Goal: Information Seeking & Learning: Find specific fact

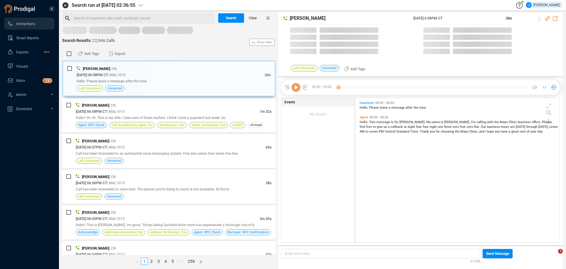
scroll to position [143, 201]
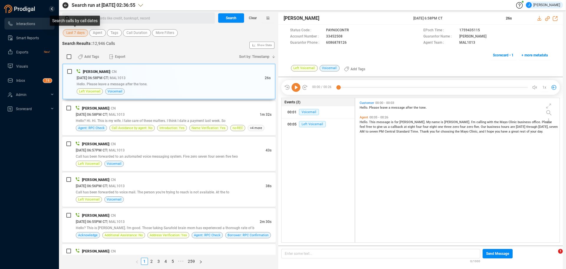
click at [77, 31] on span "Last 7 days" at bounding box center [75, 32] width 18 height 7
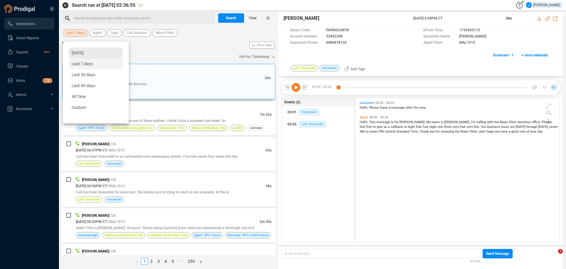
click at [84, 51] on span "Yesterday" at bounding box center [78, 52] width 12 height 5
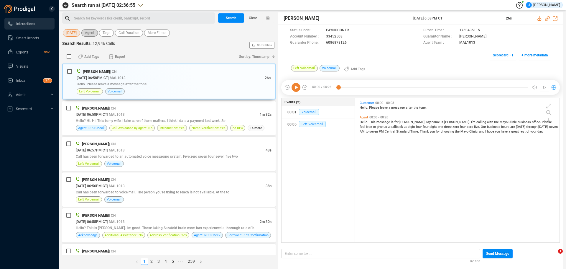
click at [92, 34] on span "Agent" at bounding box center [89, 32] width 9 height 7
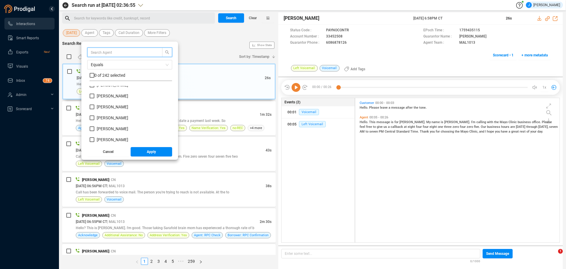
scroll to position [1444, 0]
click at [94, 116] on input "Latoya Badon" at bounding box center [92, 116] width 5 height 5
checkbox input "true"
click at [150, 152] on button "Apply" at bounding box center [152, 151] width 42 height 9
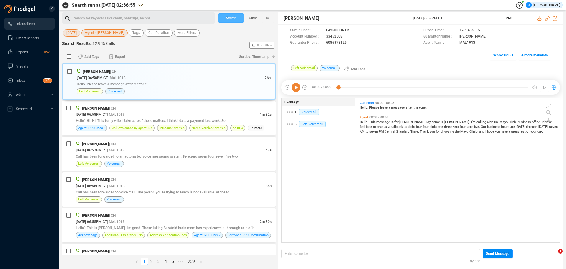
click at [228, 20] on span "Search" at bounding box center [231, 17] width 11 height 9
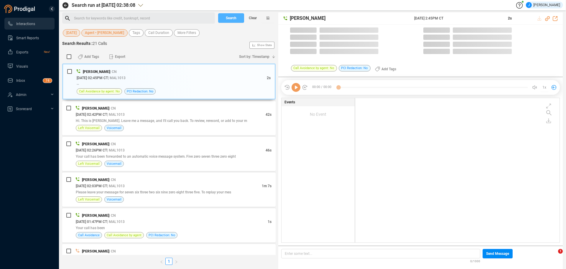
scroll to position [143, 201]
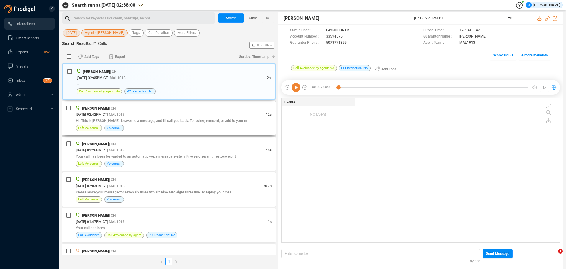
click at [164, 122] on span "Hi. This is Tammy. Leave me a message, and I'll call you back. To review, rerec…" at bounding box center [161, 120] width 171 height 4
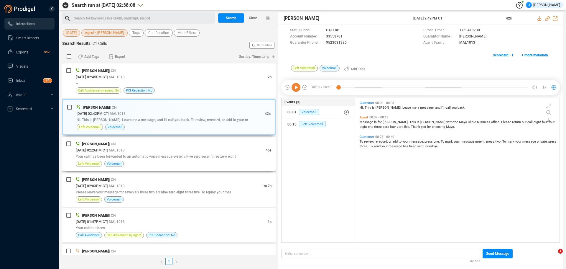
click at [168, 150] on div "10/02/2025 @ 02:26PM CT | MAL1013" at bounding box center [171, 150] width 190 height 6
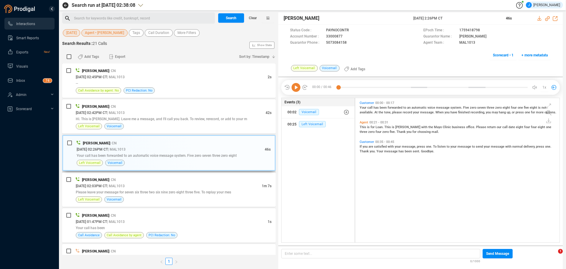
scroll to position [29, 0]
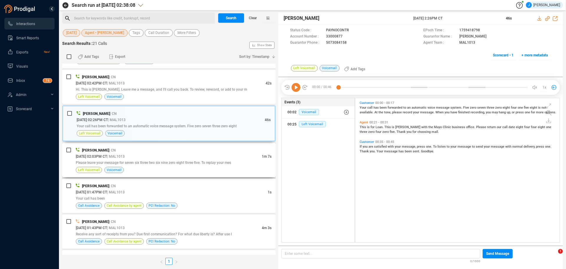
click at [166, 160] on div "Please leave your message for seven six three two six nine zero eight three fiv…" at bounding box center [174, 162] width 196 height 6
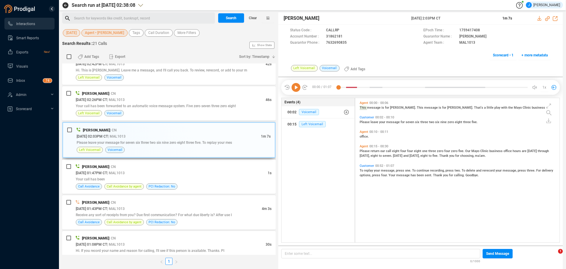
scroll to position [59, 0]
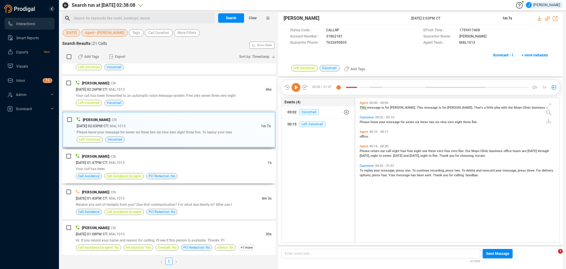
click at [166, 160] on div "10/02/2025 @ 01:47PM CT | MAL1013" at bounding box center [172, 162] width 192 height 6
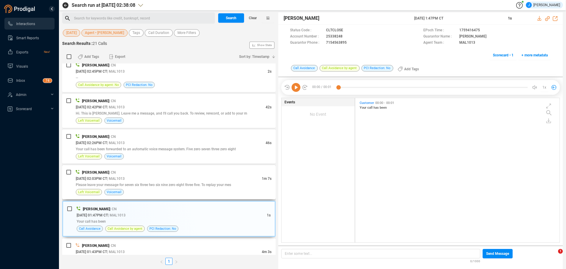
scroll to position [0, 0]
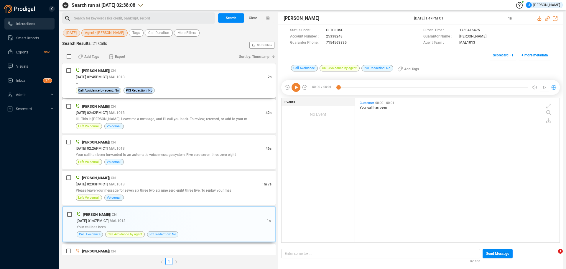
click at [167, 86] on div "Latoya Badon | CN 10/02/2025 @ 02:45PM CT | MAL1013 2s -- Call Avoidance by age…" at bounding box center [174, 81] width 196 height 26
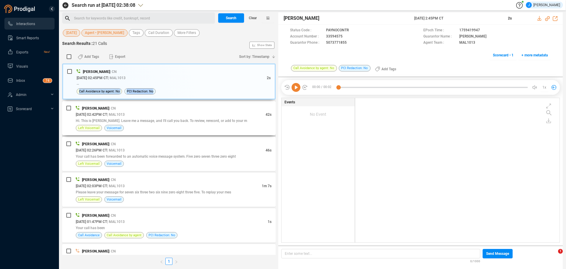
scroll to position [143, 201]
click at [189, 118] on div "Hi. This is Tammy. Leave me a message, and I'll call you back. To review, rerec…" at bounding box center [174, 120] width 196 height 6
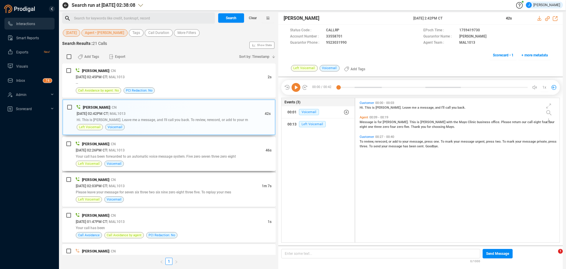
click at [167, 160] on div "Left Voicemail Voicemail" at bounding box center [174, 163] width 196 height 6
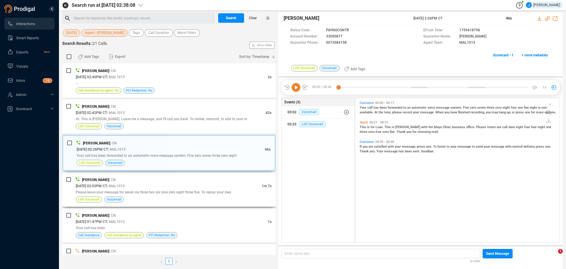
click at [171, 177] on div "Latoya Badon | CN" at bounding box center [174, 179] width 196 height 6
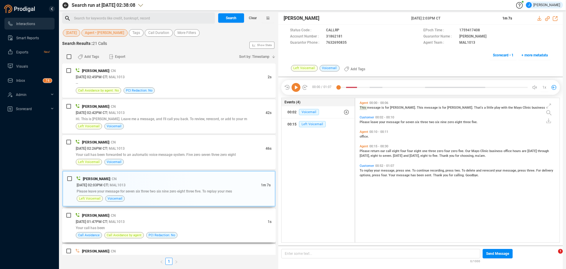
click at [174, 221] on div "10/02/2025 @ 01:47PM CT | MAL1013" at bounding box center [172, 221] width 192 height 6
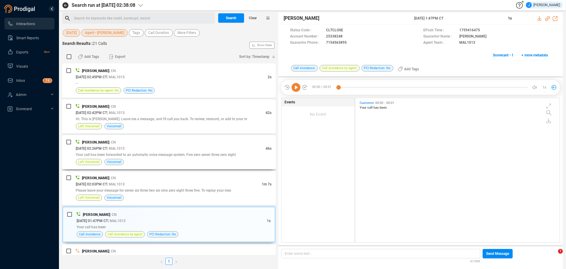
click at [156, 143] on div "Latoya Badon | CN" at bounding box center [174, 142] width 196 height 6
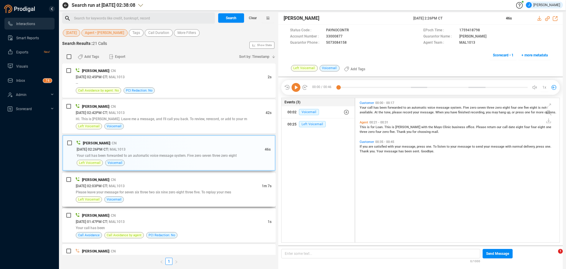
click at [158, 190] on span "Please leave your message for seven six three two six nine zero eight three fiv…" at bounding box center [153, 192] width 155 height 4
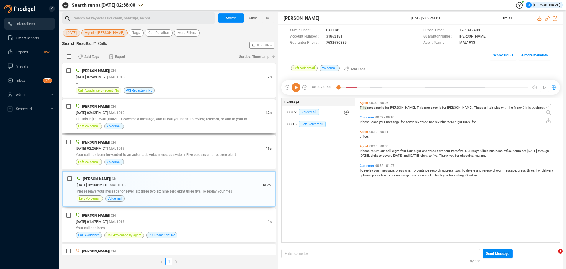
click at [167, 110] on div "10/02/2025 @ 02:42PM CT | MAL1013" at bounding box center [171, 112] width 190 height 6
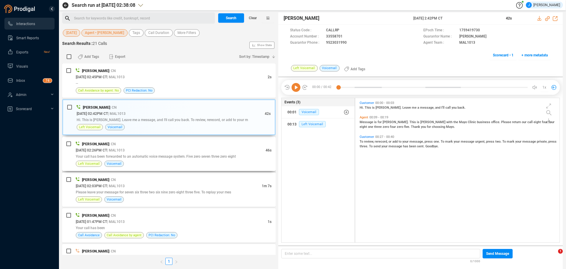
click at [169, 154] on div "Your call has been forwarded to an automatic voice message system. Five zero se…" at bounding box center [174, 156] width 196 height 6
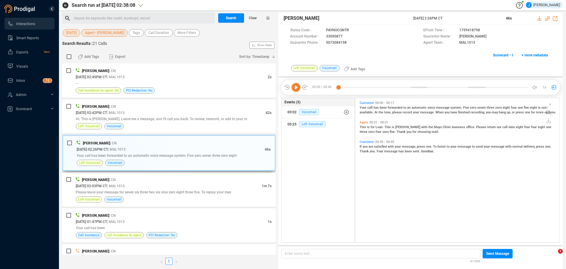
click at [183, 150] on div "10/02/2025 @ 02:26PM CT | MAL1013" at bounding box center [171, 149] width 188 height 6
click at [193, 121] on div "Hi. This is Tammy. Leave me a message, and I'll call you back. To review, rerec…" at bounding box center [174, 119] width 196 height 6
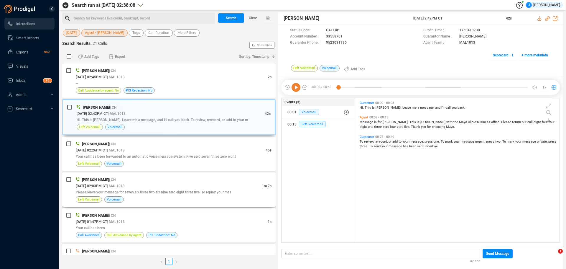
click at [189, 186] on div "10/02/2025 @ 02:03PM CT | MAL1013" at bounding box center [169, 185] width 186 height 6
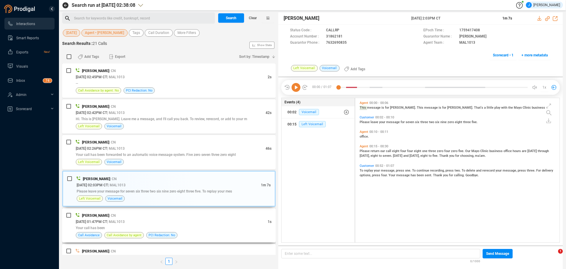
click at [182, 223] on div "10/02/2025 @ 01:47PM CT | MAL1013" at bounding box center [172, 221] width 192 height 6
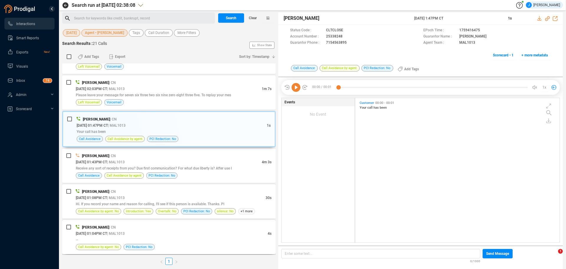
scroll to position [118, 0]
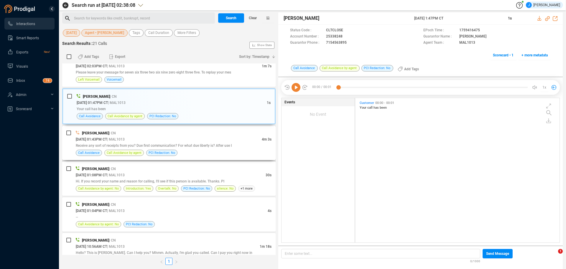
click at [199, 139] on div "10/02/2025 @ 01:43PM CT | MAL1013" at bounding box center [169, 139] width 186 height 6
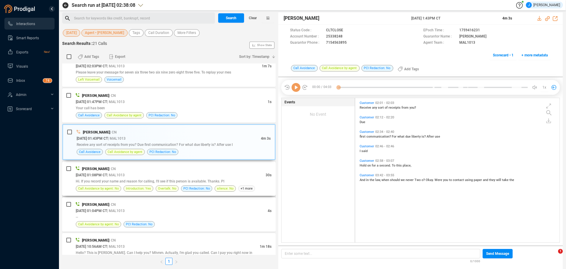
scroll to position [143, 201]
click at [198, 178] on div "Hi. If you record your name and reason for calling, I'll see if this person is …" at bounding box center [174, 181] width 196 height 6
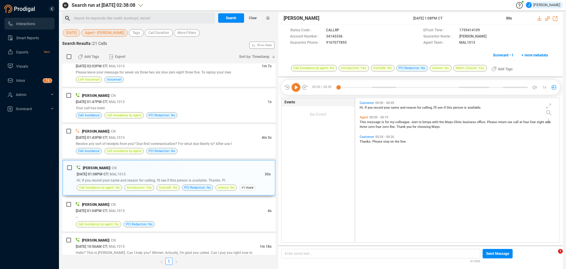
click at [104, 32] on span "Agent • Latoya Badon" at bounding box center [104, 32] width 39 height 7
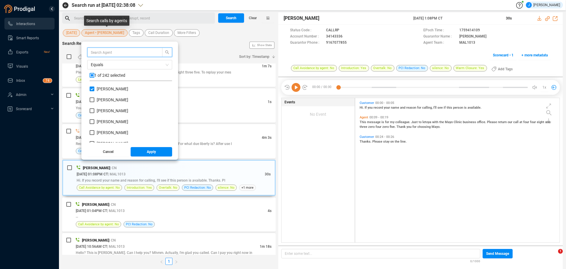
scroll to position [55, 80]
click at [94, 90] on input "Latoya Badon" at bounding box center [92, 88] width 5 height 5
checkbox input "false"
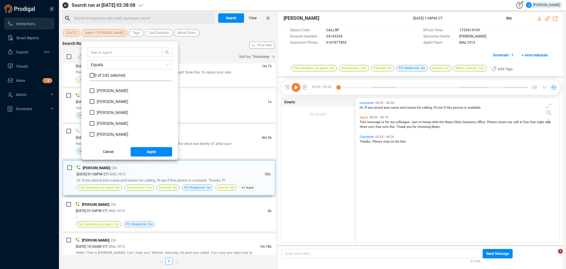
scroll to position [2181, 0]
click at [94, 123] on input "Shilda Jones" at bounding box center [92, 121] width 5 height 5
checkbox input "true"
click at [146, 152] on button "Apply" at bounding box center [152, 151] width 42 height 9
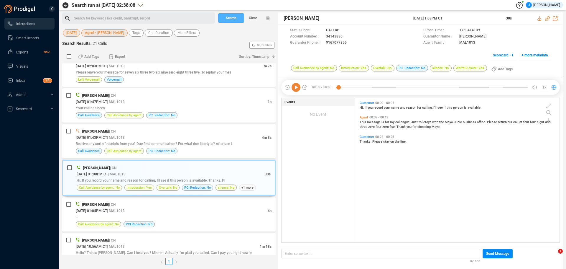
click at [236, 17] on span "Search" at bounding box center [231, 17] width 11 height 9
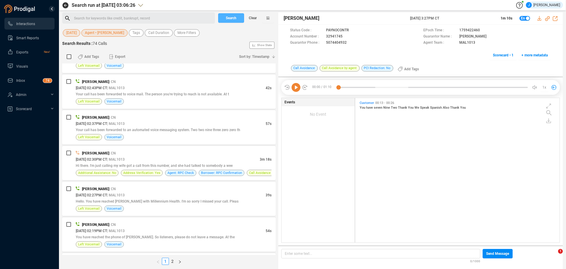
scroll to position [442, 0]
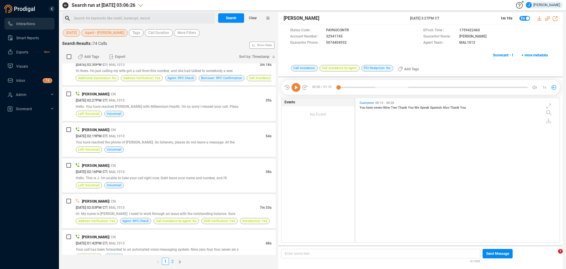
click at [172, 260] on link "2" at bounding box center [172, 261] width 6 height 6
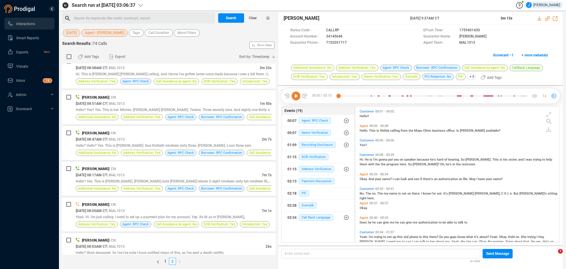
scroll to position [295, 0]
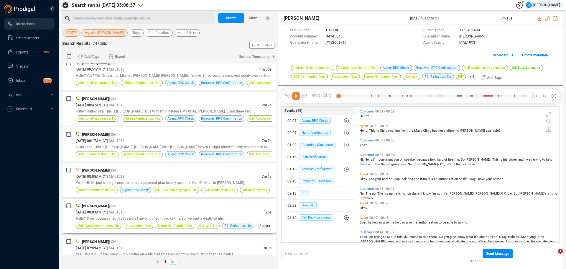
click at [189, 207] on div "Shilda Jones | CN" at bounding box center [174, 206] width 196 height 6
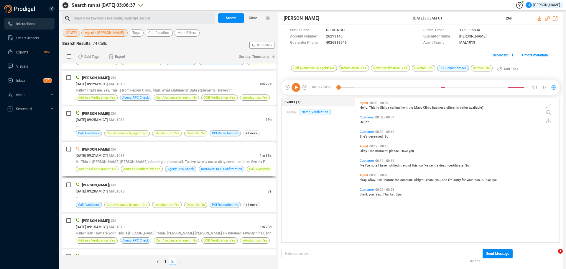
scroll to position [0, 0]
